Goal: Use online tool/utility: Utilize a website feature to perform a specific function

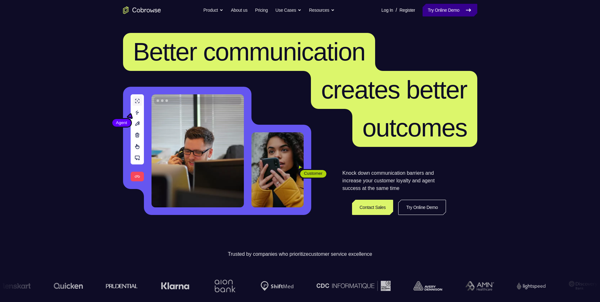
click at [444, 12] on link "Try Online Demo" at bounding box center [450, 10] width 54 height 13
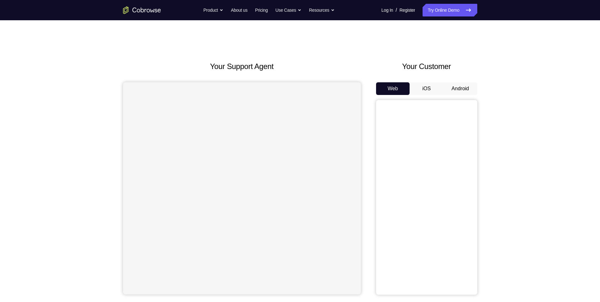
click at [474, 90] on button "Android" at bounding box center [461, 88] width 34 height 13
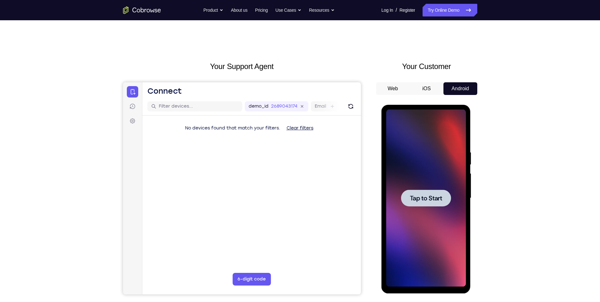
click at [422, 195] on span "Tap to Start" at bounding box center [426, 198] width 32 height 6
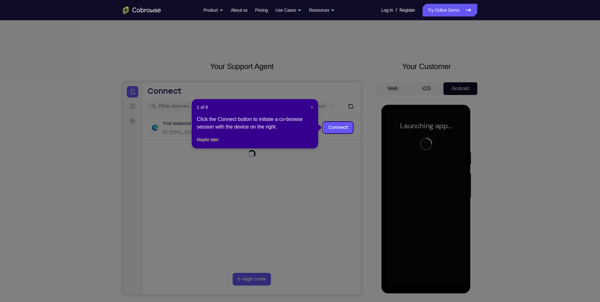
click at [311, 105] on span "×" at bounding box center [312, 107] width 3 height 5
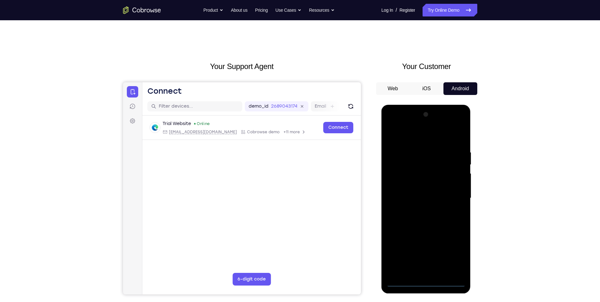
click at [428, 281] on div at bounding box center [426, 197] width 80 height 177
click at [452, 252] on div at bounding box center [426, 197] width 80 height 177
click at [422, 135] on div at bounding box center [426, 197] width 80 height 177
click at [457, 196] on div at bounding box center [426, 197] width 80 height 177
click at [420, 209] on div at bounding box center [426, 197] width 80 height 177
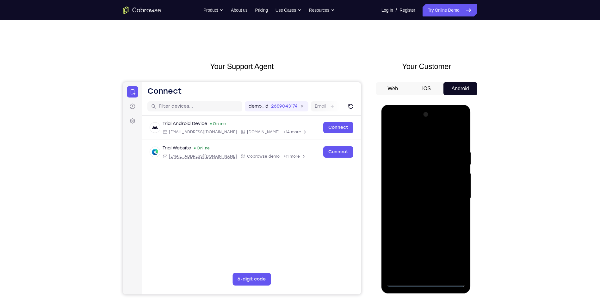
click at [431, 190] on div at bounding box center [426, 197] width 80 height 177
click at [430, 195] on div at bounding box center [426, 197] width 80 height 177
click at [428, 220] on div at bounding box center [426, 197] width 80 height 177
click at [438, 213] on div at bounding box center [426, 197] width 80 height 177
click at [436, 218] on div at bounding box center [426, 197] width 80 height 177
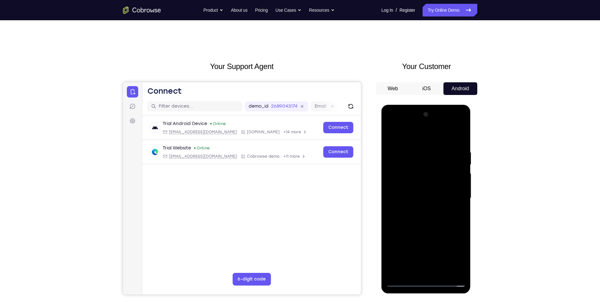
click at [430, 227] on div at bounding box center [426, 197] width 80 height 177
click at [446, 145] on div at bounding box center [426, 197] width 80 height 177
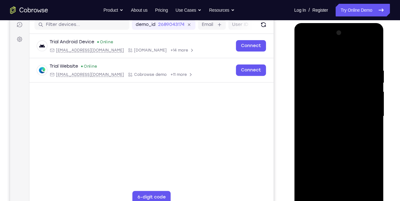
scroll to position [84, 0]
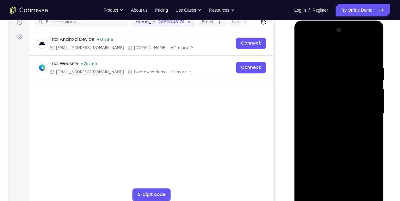
click at [357, 68] on div at bounding box center [339, 113] width 80 height 177
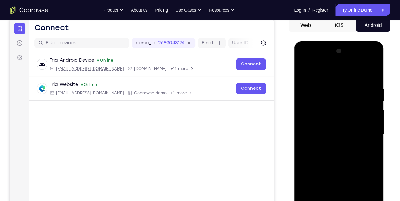
click at [320, 74] on div at bounding box center [339, 134] width 80 height 177
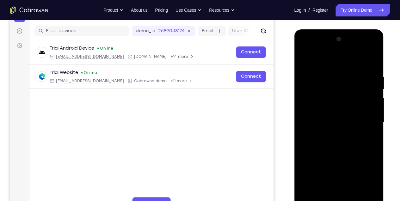
scroll to position [84, 0]
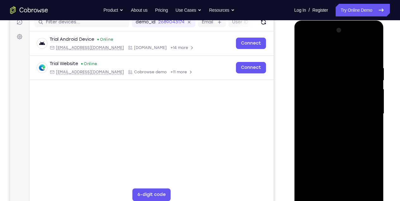
click at [320, 135] on div at bounding box center [339, 113] width 80 height 177
click at [372, 113] on div at bounding box center [339, 113] width 80 height 177
click at [374, 115] on div at bounding box center [339, 113] width 80 height 177
drag, startPoint x: 338, startPoint y: 154, endPoint x: 323, endPoint y: 76, distance: 80.2
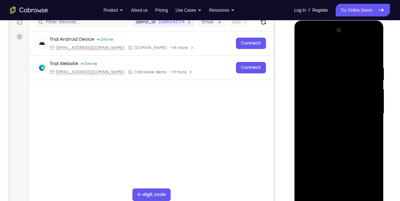
click at [325, 82] on div at bounding box center [339, 113] width 80 height 177
click at [305, 133] on div at bounding box center [339, 113] width 80 height 177
click at [305, 50] on div at bounding box center [339, 113] width 80 height 177
click at [336, 109] on div at bounding box center [339, 113] width 80 height 177
click at [373, 94] on div at bounding box center [339, 113] width 80 height 177
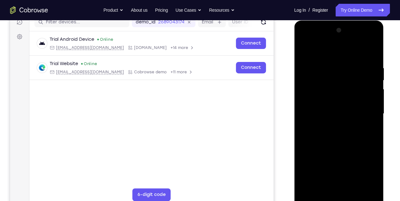
click at [303, 49] on div at bounding box center [339, 113] width 80 height 177
drag, startPoint x: 331, startPoint y: 72, endPoint x: 331, endPoint y: 123, distance: 50.9
click at [331, 121] on div at bounding box center [339, 113] width 80 height 177
click at [304, 68] on div at bounding box center [339, 113] width 80 height 177
click at [336, 186] on div at bounding box center [339, 113] width 80 height 177
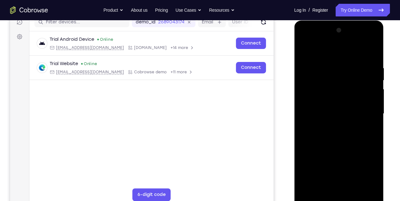
drag, startPoint x: 335, startPoint y: 129, endPoint x: 324, endPoint y: 110, distance: 21.7
click at [324, 111] on div at bounding box center [339, 113] width 80 height 177
click at [329, 122] on div at bounding box center [339, 113] width 80 height 177
click at [354, 187] on div at bounding box center [339, 113] width 80 height 177
click at [367, 186] on div at bounding box center [339, 113] width 80 height 177
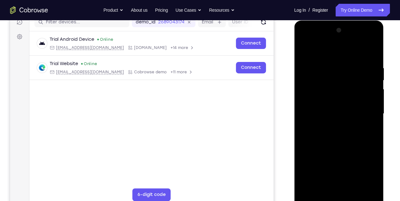
click at [362, 185] on div at bounding box center [339, 113] width 80 height 177
click at [353, 72] on div at bounding box center [339, 113] width 80 height 177
click at [343, 146] on div at bounding box center [339, 113] width 80 height 177
click at [304, 50] on div at bounding box center [339, 113] width 80 height 177
click at [341, 140] on div at bounding box center [339, 113] width 80 height 177
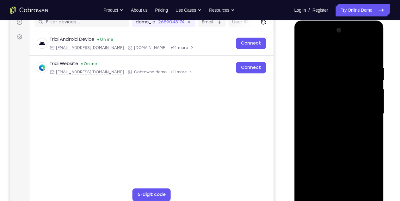
click at [314, 53] on div at bounding box center [339, 113] width 80 height 177
click at [309, 188] on div at bounding box center [339, 113] width 80 height 177
click at [326, 61] on div at bounding box center [339, 113] width 80 height 177
click at [370, 90] on div at bounding box center [339, 113] width 80 height 177
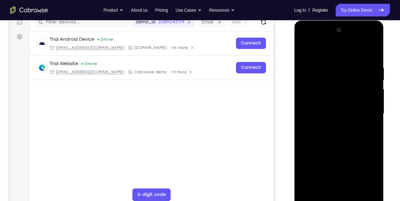
click at [374, 88] on div at bounding box center [339, 113] width 80 height 177
click at [372, 52] on div at bounding box center [339, 113] width 80 height 177
drag, startPoint x: 369, startPoint y: 63, endPoint x: 305, endPoint y: 65, distance: 63.6
click at [305, 65] on div at bounding box center [339, 113] width 80 height 177
click at [371, 132] on div at bounding box center [339, 113] width 80 height 177
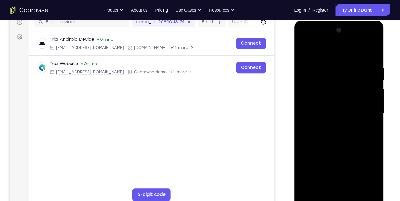
click at [375, 133] on div at bounding box center [339, 113] width 80 height 177
click at [324, 190] on div at bounding box center [339, 113] width 80 height 177
click at [327, 51] on div at bounding box center [339, 113] width 80 height 177
click at [319, 82] on div at bounding box center [339, 113] width 80 height 177
drag, startPoint x: 352, startPoint y: 114, endPoint x: 333, endPoint y: 29, distance: 87.1
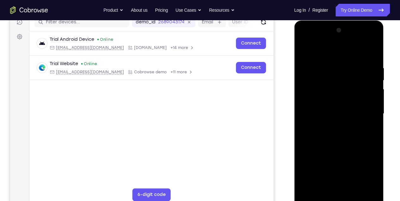
click at [333, 30] on div at bounding box center [339, 113] width 80 height 177
click at [309, 190] on div at bounding box center [339, 113] width 80 height 177
drag, startPoint x: 349, startPoint y: 85, endPoint x: 343, endPoint y: 127, distance: 42.1
click at [345, 124] on div at bounding box center [339, 113] width 80 height 177
drag, startPoint x: 339, startPoint y: 82, endPoint x: 329, endPoint y: 190, distance: 108.4
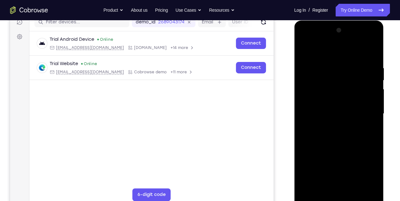
click at [329, 190] on div at bounding box center [339, 113] width 80 height 177
click at [354, 189] on div at bounding box center [339, 113] width 80 height 177
click at [309, 73] on div at bounding box center [339, 113] width 80 height 177
click at [339, 76] on div at bounding box center [339, 113] width 80 height 177
click at [322, 187] on div at bounding box center [339, 113] width 80 height 177
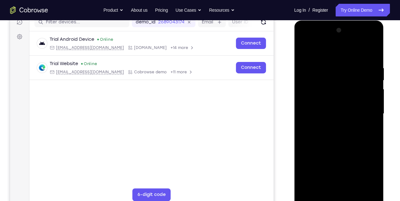
click at [321, 169] on div at bounding box center [339, 113] width 80 height 177
click at [372, 189] on div at bounding box center [339, 113] width 80 height 177
click at [314, 167] on div at bounding box center [339, 113] width 80 height 177
click at [304, 175] on div at bounding box center [339, 113] width 80 height 177
click at [372, 53] on div at bounding box center [339, 113] width 80 height 177
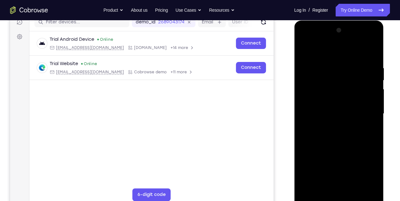
drag, startPoint x: 342, startPoint y: 146, endPoint x: 343, endPoint y: 93, distance: 52.5
click at [343, 93] on div at bounding box center [339, 113] width 80 height 177
drag, startPoint x: 332, startPoint y: 161, endPoint x: 339, endPoint y: 110, distance: 51.1
click at [339, 110] on div at bounding box center [339, 113] width 80 height 177
drag, startPoint x: 345, startPoint y: 148, endPoint x: 346, endPoint y: 126, distance: 21.6
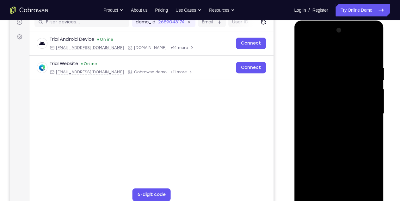
click at [346, 126] on div at bounding box center [339, 113] width 80 height 177
click at [340, 146] on div at bounding box center [339, 113] width 80 height 177
click at [304, 51] on div at bounding box center [339, 113] width 80 height 177
click at [326, 158] on div at bounding box center [339, 113] width 80 height 177
click at [305, 51] on div at bounding box center [339, 113] width 80 height 177
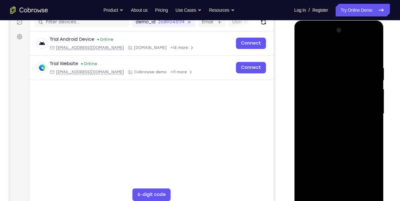
click at [333, 174] on div at bounding box center [339, 113] width 80 height 177
click at [306, 50] on div at bounding box center [339, 113] width 80 height 177
drag, startPoint x: 331, startPoint y: 166, endPoint x: 329, endPoint y: 108, distance: 58.2
click at [329, 108] on div at bounding box center [339, 113] width 80 height 177
click at [329, 143] on div at bounding box center [339, 113] width 80 height 177
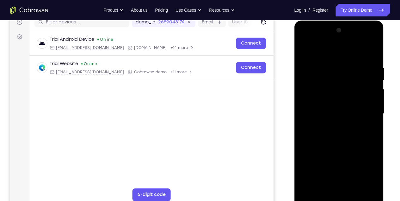
click at [315, 51] on div at bounding box center [339, 113] width 80 height 177
click at [308, 66] on div at bounding box center [339, 113] width 80 height 177
click at [322, 185] on div at bounding box center [339, 113] width 80 height 177
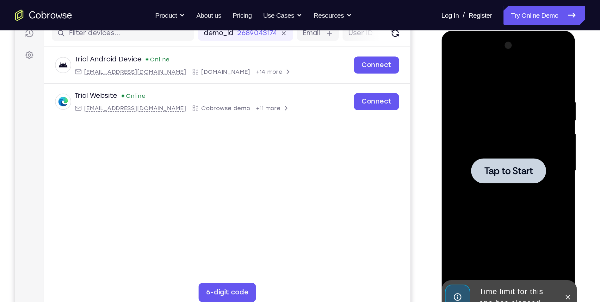
scroll to position [84, 0]
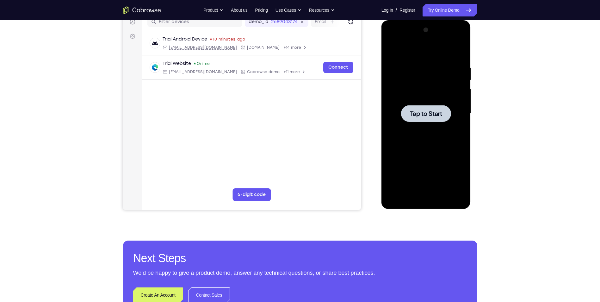
click at [433, 148] on div at bounding box center [426, 113] width 80 height 177
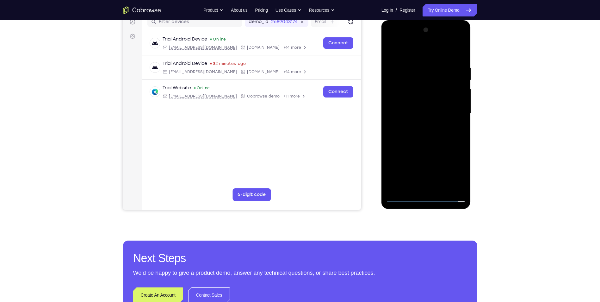
click at [424, 196] on div at bounding box center [426, 113] width 80 height 177
click at [457, 167] on div at bounding box center [426, 113] width 80 height 177
click at [413, 50] on div at bounding box center [426, 113] width 80 height 177
click at [455, 112] on div at bounding box center [426, 113] width 80 height 177
click at [420, 126] on div at bounding box center [426, 113] width 80 height 177
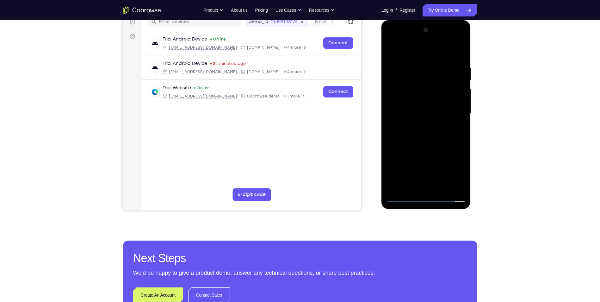
click at [422, 107] on div at bounding box center [426, 113] width 80 height 177
click at [432, 112] on div at bounding box center [426, 113] width 80 height 177
click at [414, 135] on div at bounding box center [426, 113] width 80 height 177
click at [411, 133] on div at bounding box center [426, 113] width 80 height 177
click at [398, 135] on div at bounding box center [426, 113] width 80 height 177
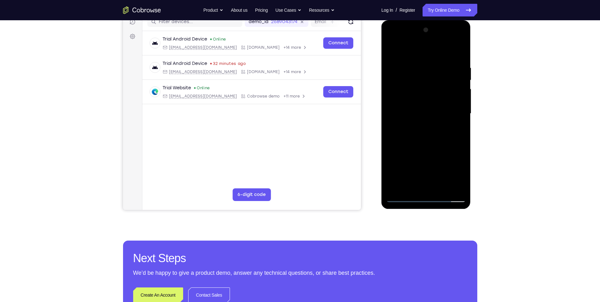
click at [445, 142] on div at bounding box center [426, 113] width 80 height 177
click at [431, 64] on div at bounding box center [426, 113] width 80 height 177
click at [454, 187] on div at bounding box center [426, 113] width 80 height 177
click at [458, 52] on div at bounding box center [426, 113] width 80 height 177
click at [440, 187] on div at bounding box center [426, 113] width 80 height 177
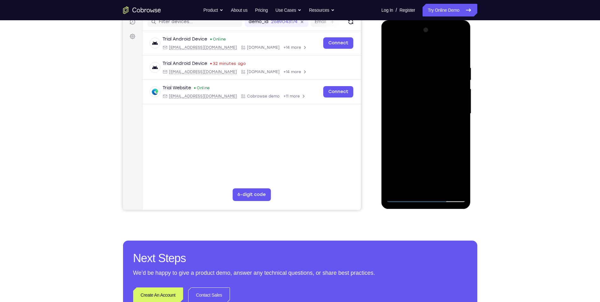
click at [434, 148] on div at bounding box center [426, 113] width 80 height 177
click at [441, 110] on div at bounding box center [426, 113] width 80 height 177
click at [414, 187] on div at bounding box center [426, 113] width 80 height 177
click at [401, 129] on div at bounding box center [426, 113] width 80 height 177
click at [463, 177] on div at bounding box center [426, 113] width 80 height 177
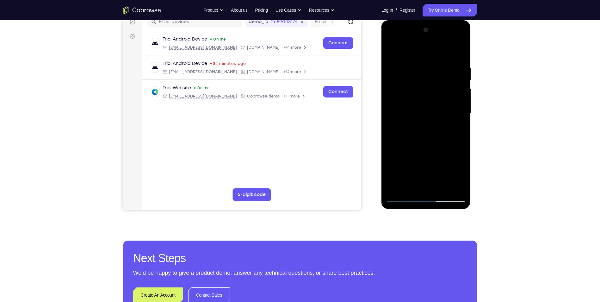
click at [400, 129] on div at bounding box center [426, 113] width 80 height 177
click at [458, 175] on div at bounding box center [426, 113] width 80 height 177
click at [442, 130] on div at bounding box center [426, 113] width 80 height 177
click at [456, 129] on div at bounding box center [426, 113] width 80 height 177
click at [390, 52] on div at bounding box center [426, 113] width 80 height 177
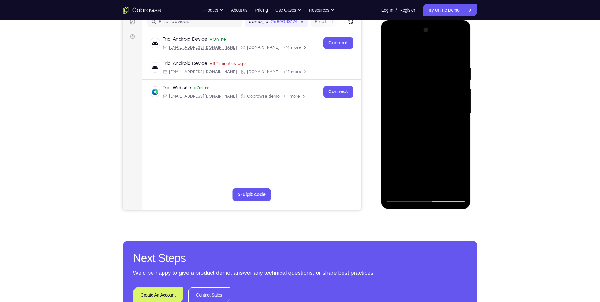
click at [430, 170] on div at bounding box center [426, 113] width 80 height 177
click at [390, 52] on div at bounding box center [426, 113] width 80 height 177
click at [414, 183] on div at bounding box center [426, 113] width 80 height 177
click at [390, 49] on div at bounding box center [426, 113] width 80 height 177
click at [392, 50] on div at bounding box center [426, 113] width 80 height 177
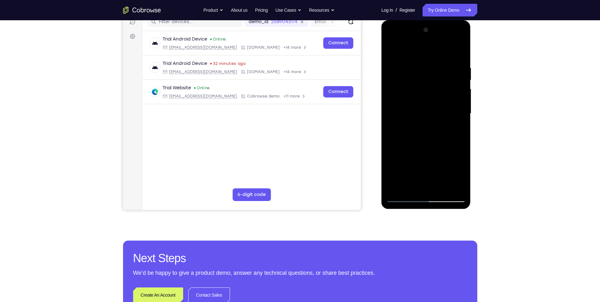
click at [407, 60] on div at bounding box center [426, 113] width 80 height 177
click at [451, 186] on div at bounding box center [426, 113] width 80 height 177
click at [461, 52] on div at bounding box center [426, 113] width 80 height 177
click at [439, 65] on div at bounding box center [426, 113] width 80 height 177
click at [457, 49] on div at bounding box center [426, 113] width 80 height 177
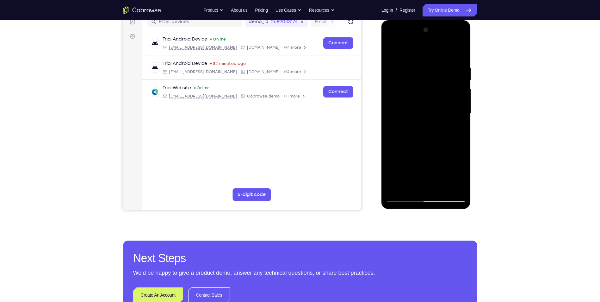
drag, startPoint x: 448, startPoint y: 66, endPoint x: 365, endPoint y: 74, distance: 82.9
click at [382, 74] on html "Online web based iOS Simulators and Android Emulators. Run iPhone, iPad, Mobile…" at bounding box center [427, 115] width 90 height 190
drag, startPoint x: 428, startPoint y: 63, endPoint x: 383, endPoint y: 64, distance: 44.6
click at [383, 64] on div at bounding box center [427, 114] width 90 height 189
click at [442, 188] on div at bounding box center [426, 113] width 80 height 177
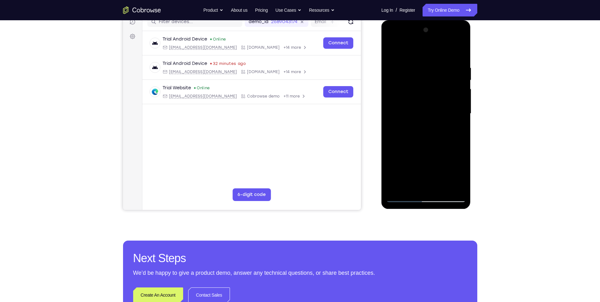
drag, startPoint x: 434, startPoint y: 175, endPoint x: 417, endPoint y: 80, distance: 97.1
click at [417, 80] on div at bounding box center [426, 113] width 80 height 177
drag, startPoint x: 429, startPoint y: 176, endPoint x: 429, endPoint y: 124, distance: 51.9
click at [429, 124] on div at bounding box center [426, 113] width 80 height 177
click at [429, 185] on div at bounding box center [426, 113] width 80 height 177
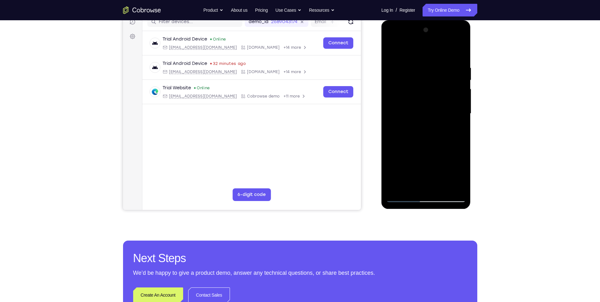
click at [401, 53] on div at bounding box center [426, 113] width 80 height 177
click at [401, 69] on div at bounding box center [426, 113] width 80 height 177
click at [439, 70] on div at bounding box center [426, 113] width 80 height 177
click at [409, 186] on div at bounding box center [426, 113] width 80 height 177
click at [454, 125] on div at bounding box center [426, 113] width 80 height 177
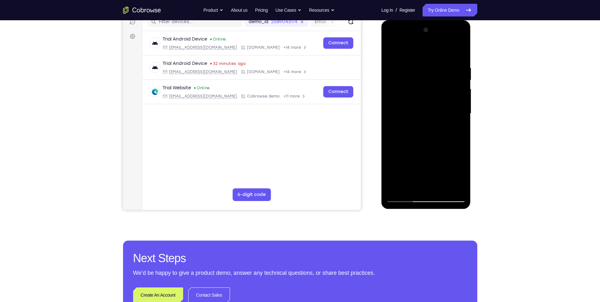
click at [448, 186] on div at bounding box center [426, 113] width 80 height 177
click at [439, 72] on div at bounding box center [426, 113] width 80 height 177
click at [401, 51] on div at bounding box center [426, 113] width 80 height 177
click at [399, 64] on div at bounding box center [426, 113] width 80 height 177
click at [423, 183] on div at bounding box center [426, 113] width 80 height 177
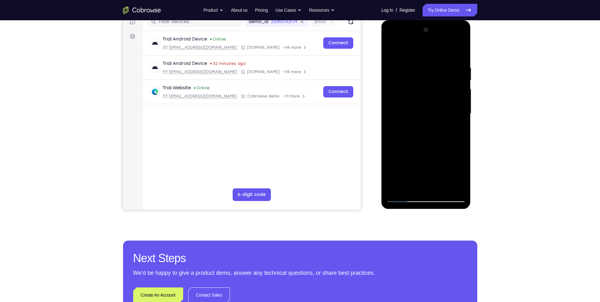
click at [428, 112] on div at bounding box center [426, 113] width 80 height 177
click at [446, 187] on div at bounding box center [426, 113] width 80 height 177
click at [396, 82] on div at bounding box center [426, 113] width 80 height 177
click at [390, 113] on div at bounding box center [426, 113] width 80 height 177
click at [420, 185] on div at bounding box center [426, 113] width 80 height 177
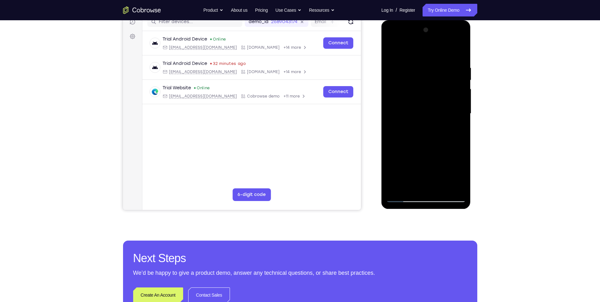
click at [426, 116] on div at bounding box center [426, 113] width 80 height 177
click at [445, 185] on div at bounding box center [426, 113] width 80 height 177
click at [454, 187] on div at bounding box center [426, 113] width 80 height 177
click at [457, 53] on div at bounding box center [426, 113] width 80 height 177
